Goal: Task Accomplishment & Management: Manage account settings

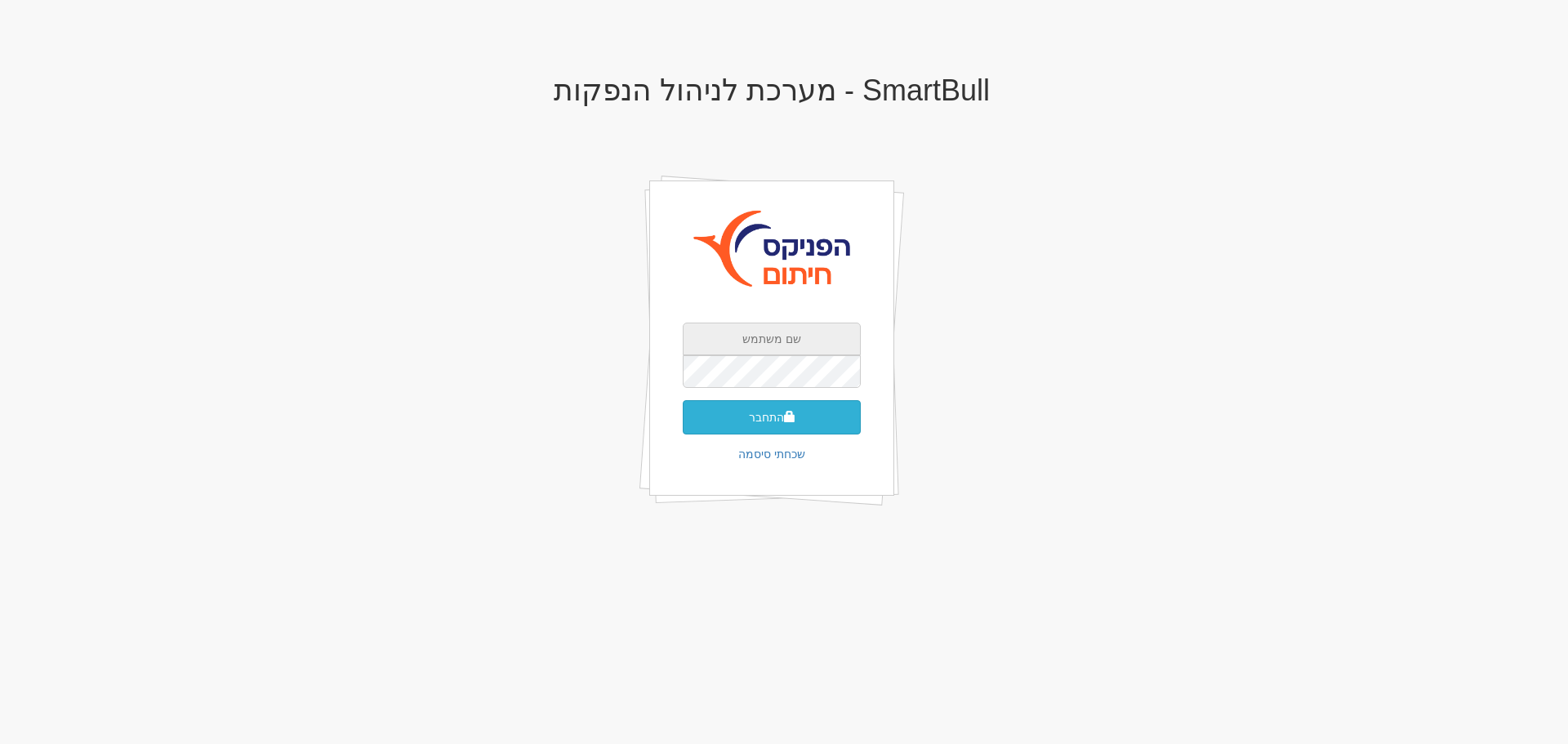
type input "kerenz@fnxu.co.il"
click at [770, 415] on button "התחבר" at bounding box center [772, 417] width 178 height 34
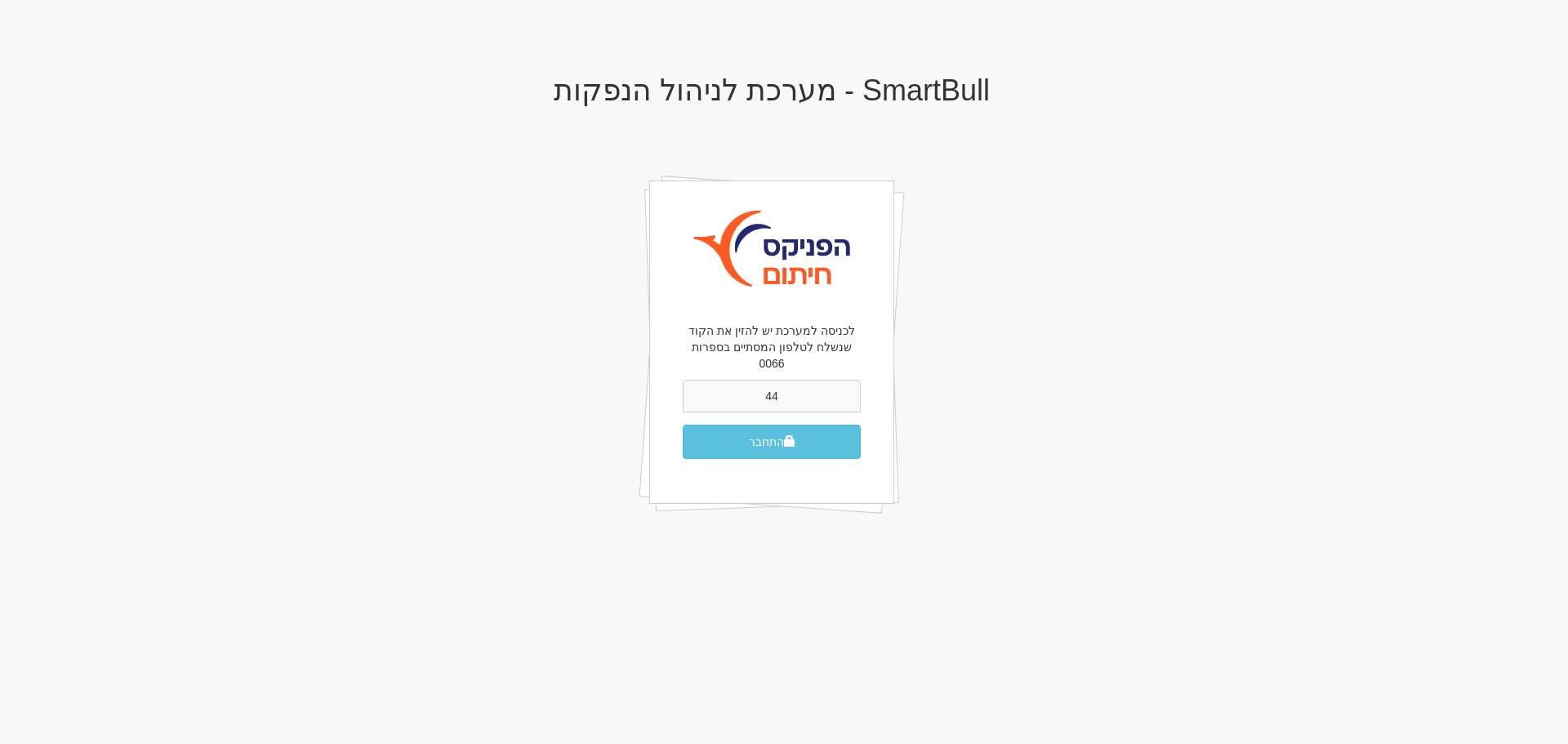
type input "4"
type input "424120"
click at [683, 424] on button "התחבר" at bounding box center [772, 442] width 178 height 34
click at [805, 431] on button "התחבר" at bounding box center [772, 442] width 178 height 34
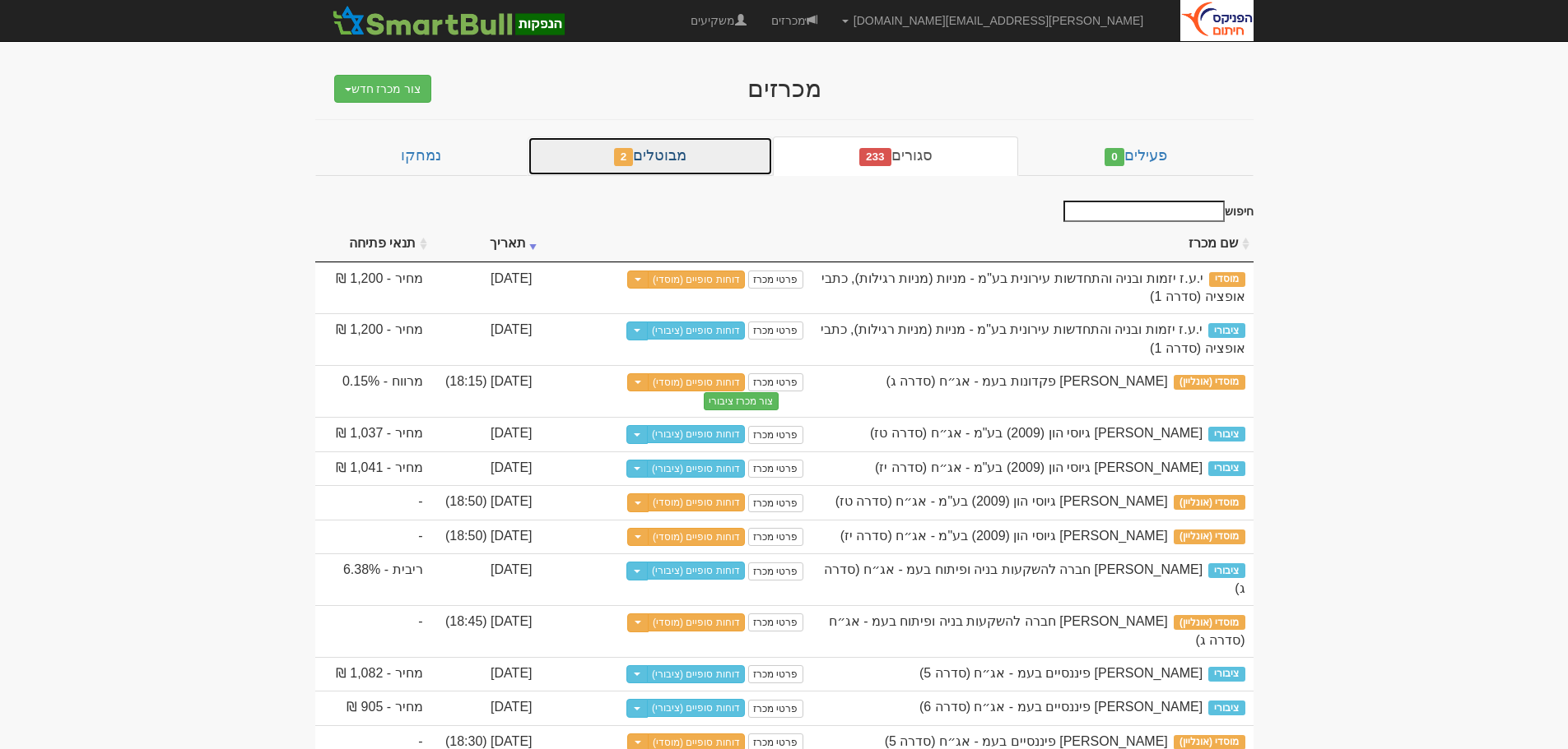
click at [676, 150] on link "מבוטלים 2" at bounding box center [650, 156] width 245 height 39
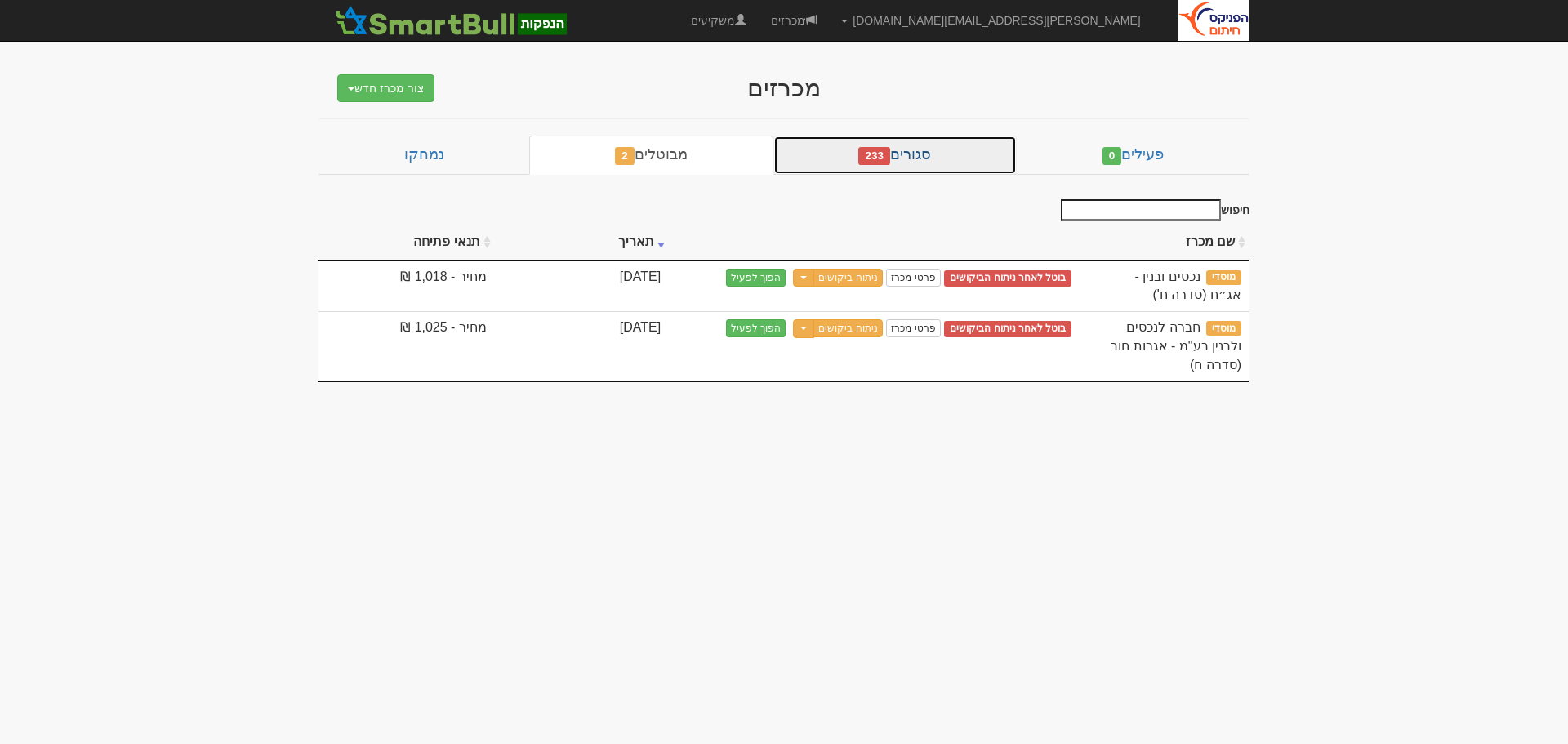
click at [913, 153] on link "סגורים 233" at bounding box center [895, 155] width 243 height 39
